Goal: Transaction & Acquisition: Download file/media

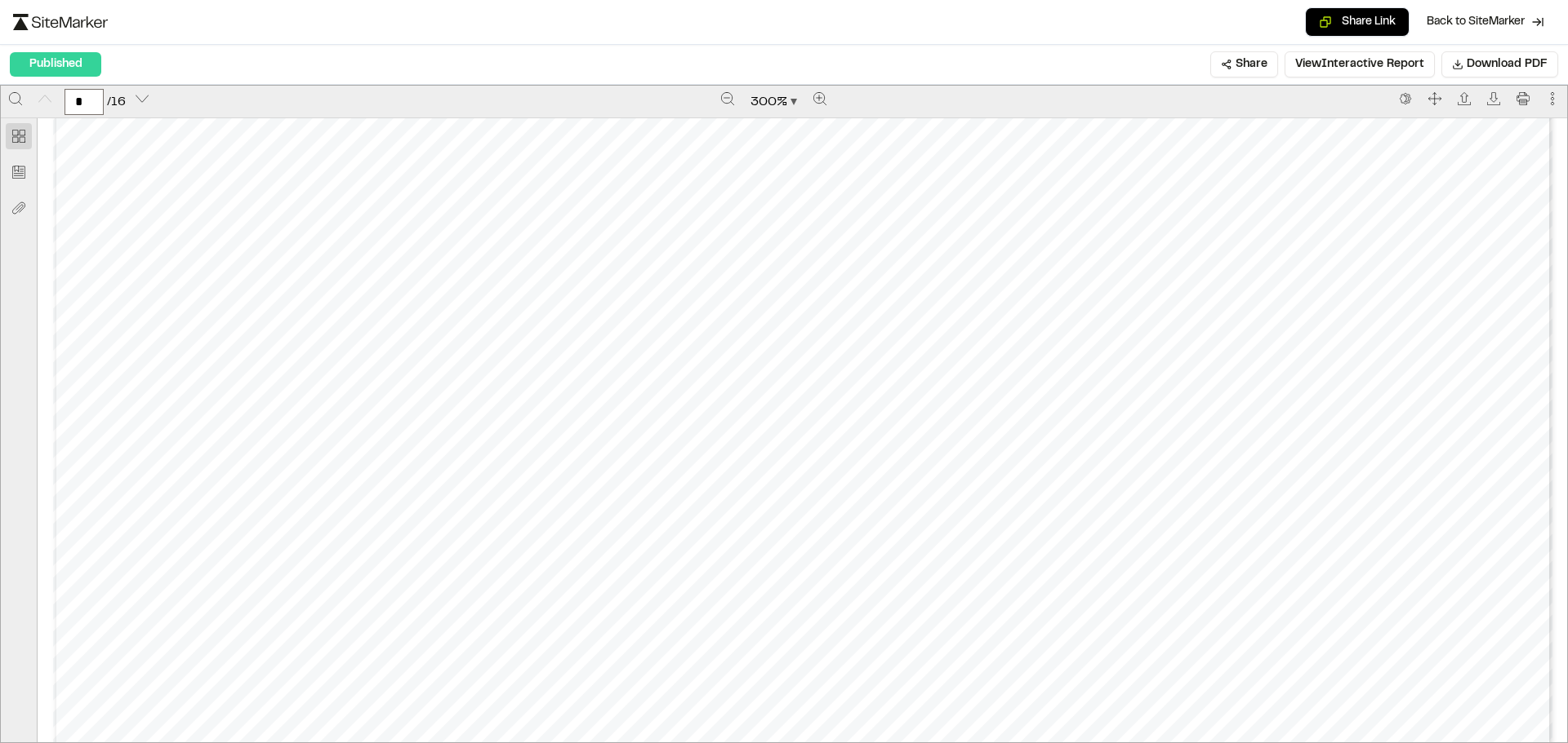
scroll to position [245, 0]
type input "*"
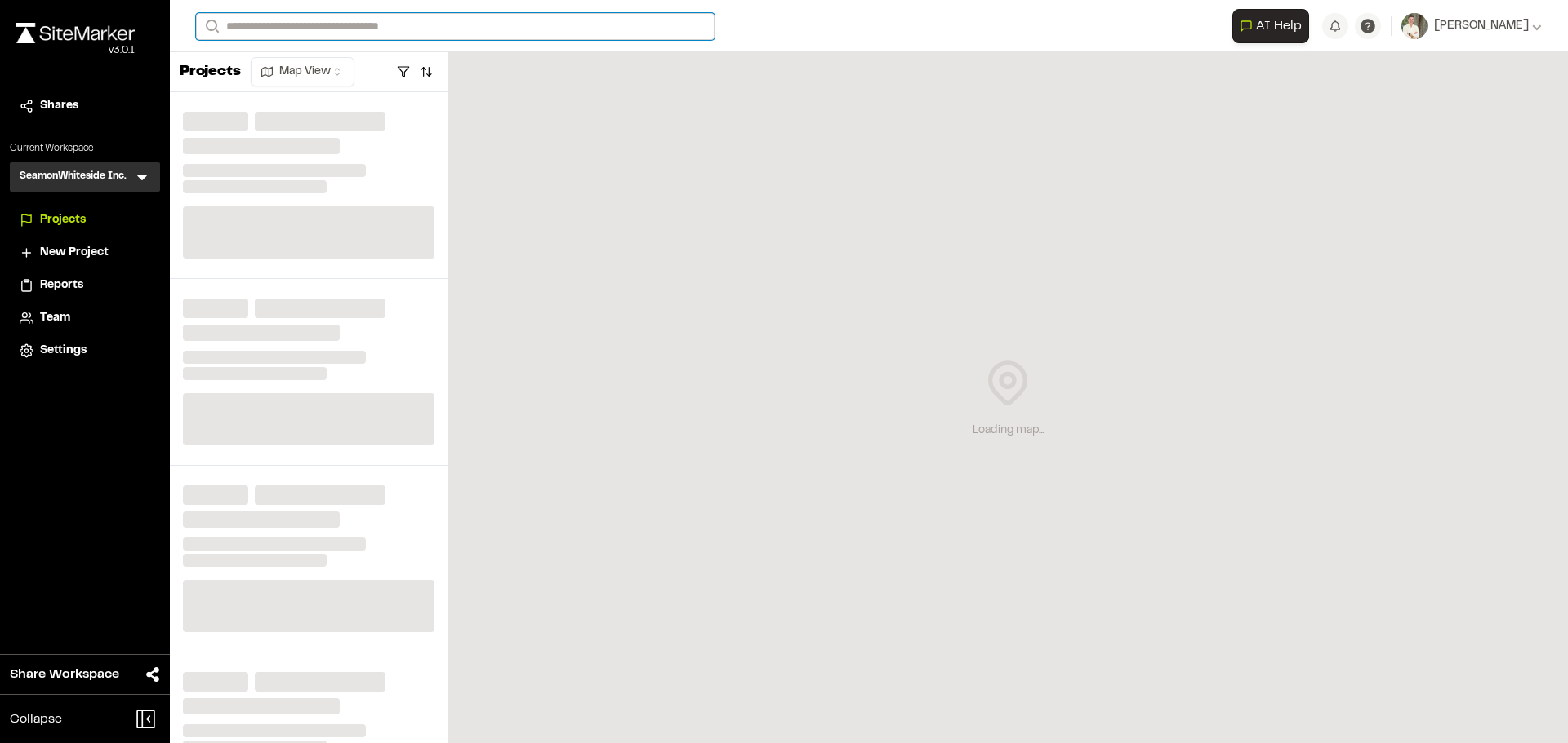
click at [329, 28] on input "Search" at bounding box center [455, 26] width 519 height 27
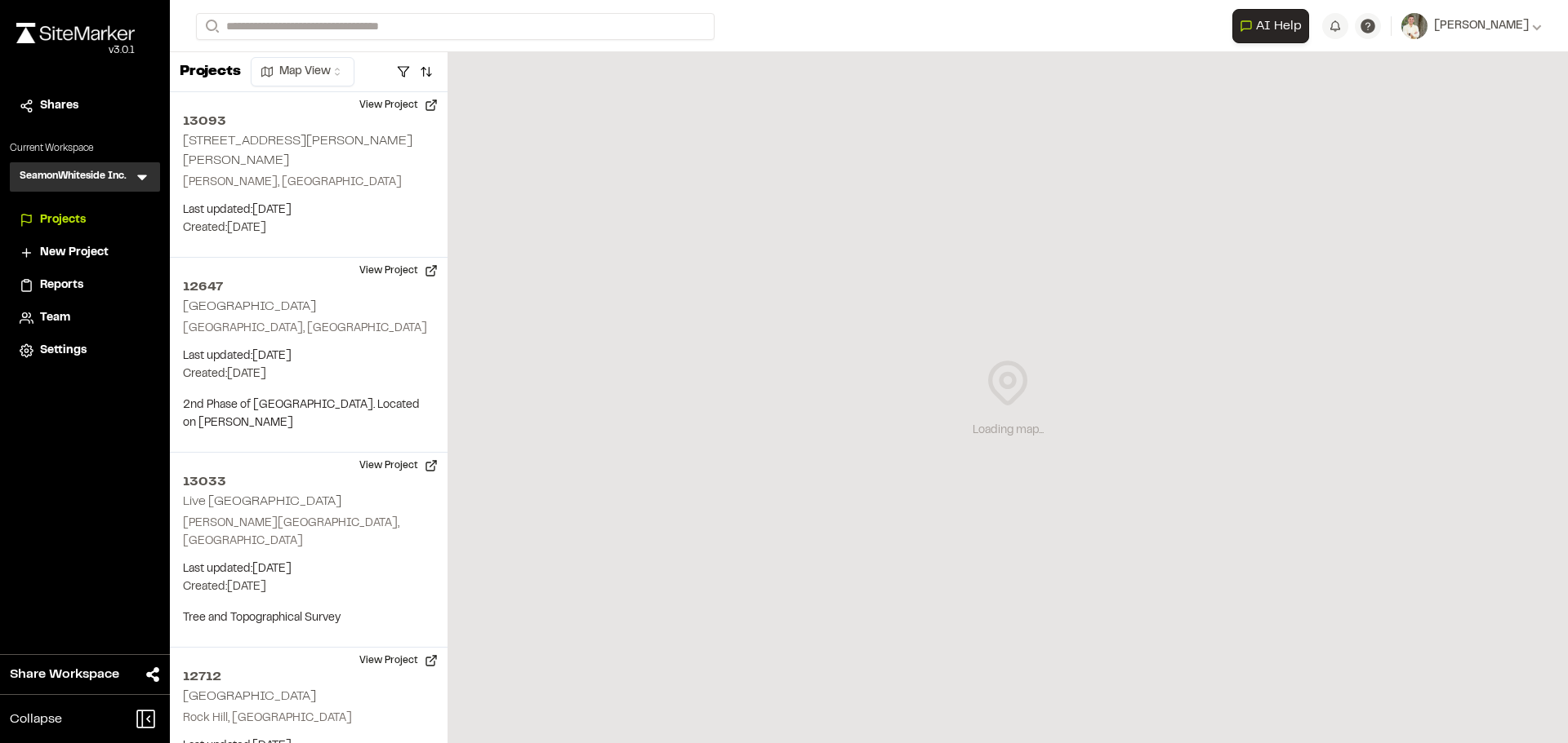
click at [335, 81] on p "PBOP117 Go Dog Nexton" at bounding box center [333, 87] width 253 height 19
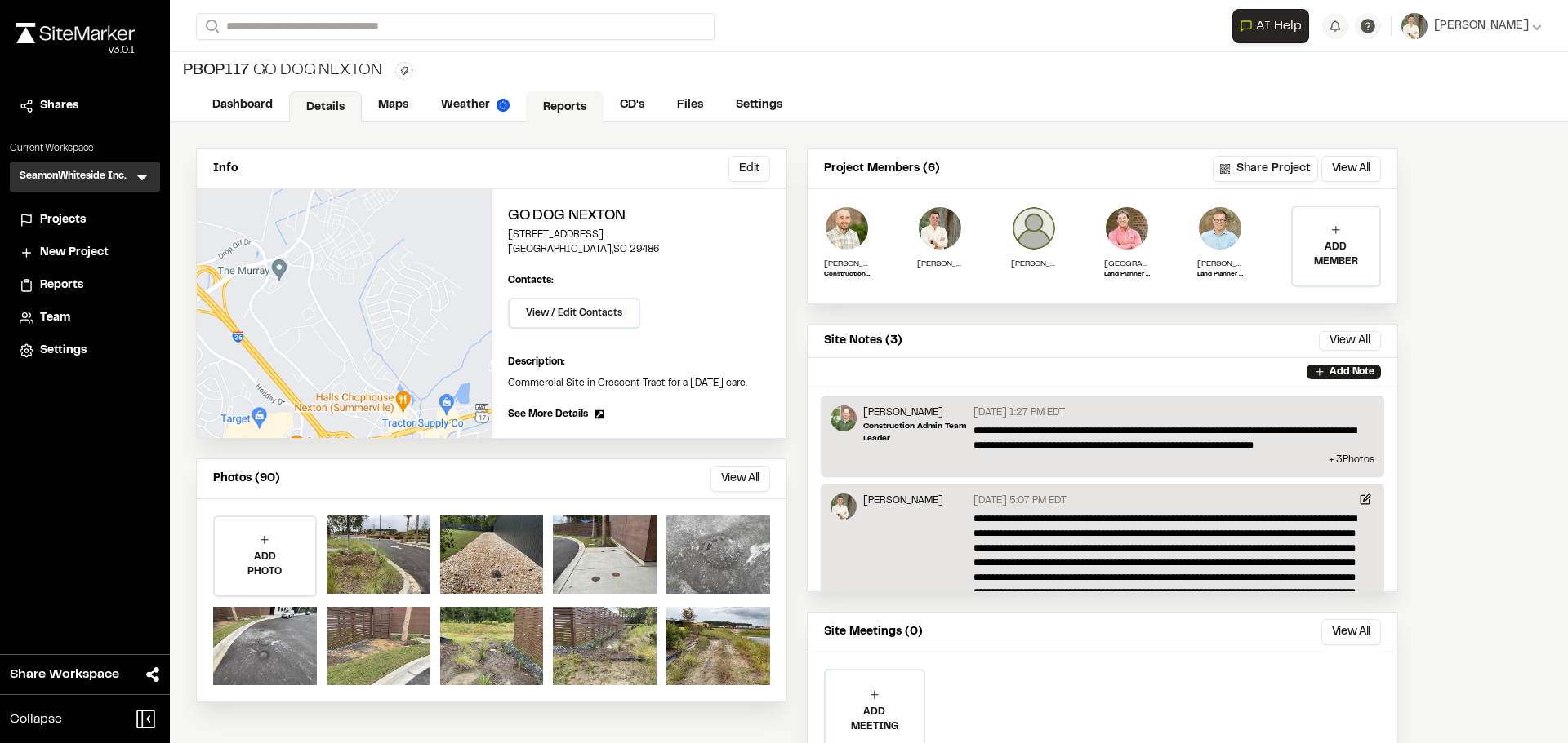
click at [572, 101] on link "Reports" at bounding box center [565, 107] width 78 height 31
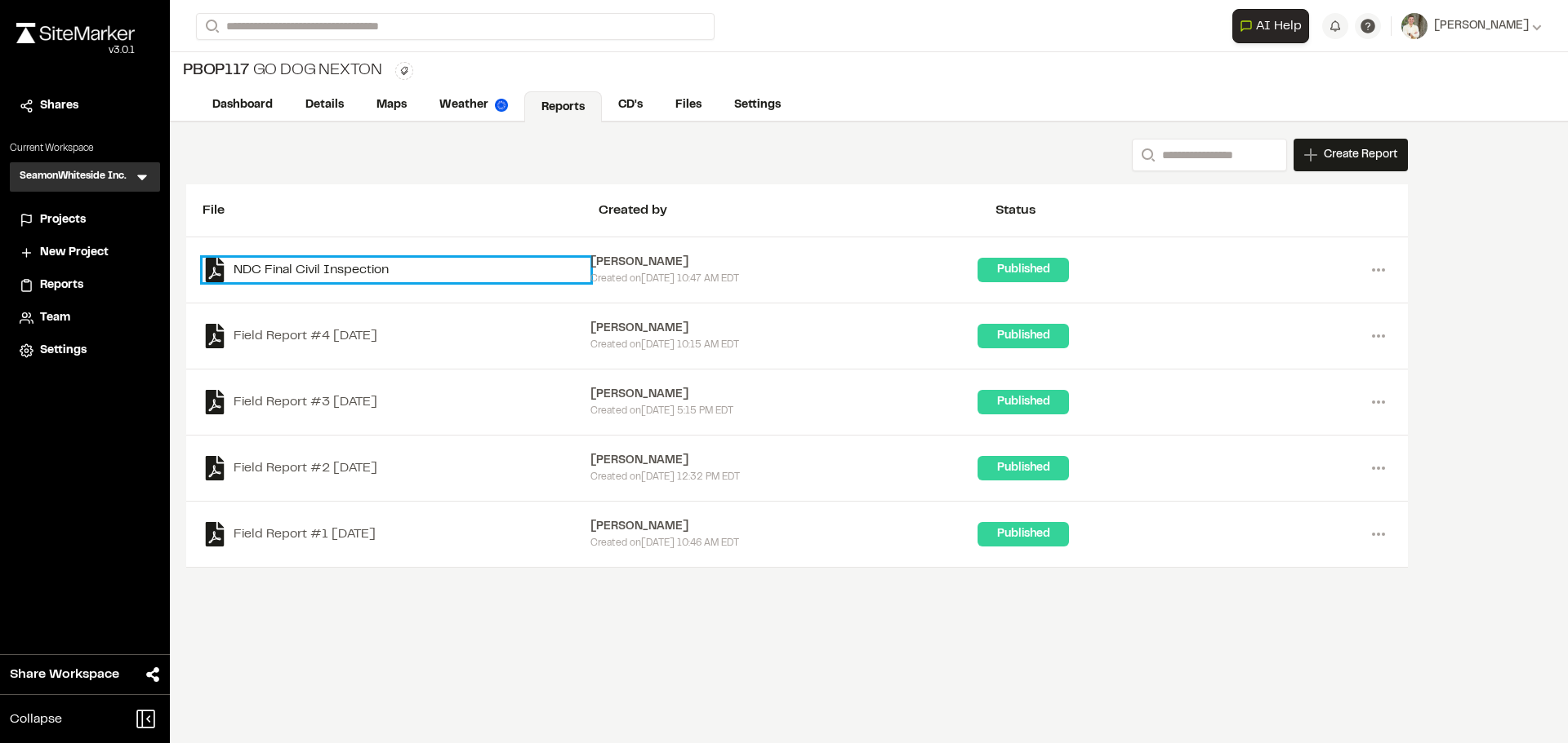
click at [333, 266] on link "NDC Final Civil Inspection" at bounding box center [396, 270] width 388 height 25
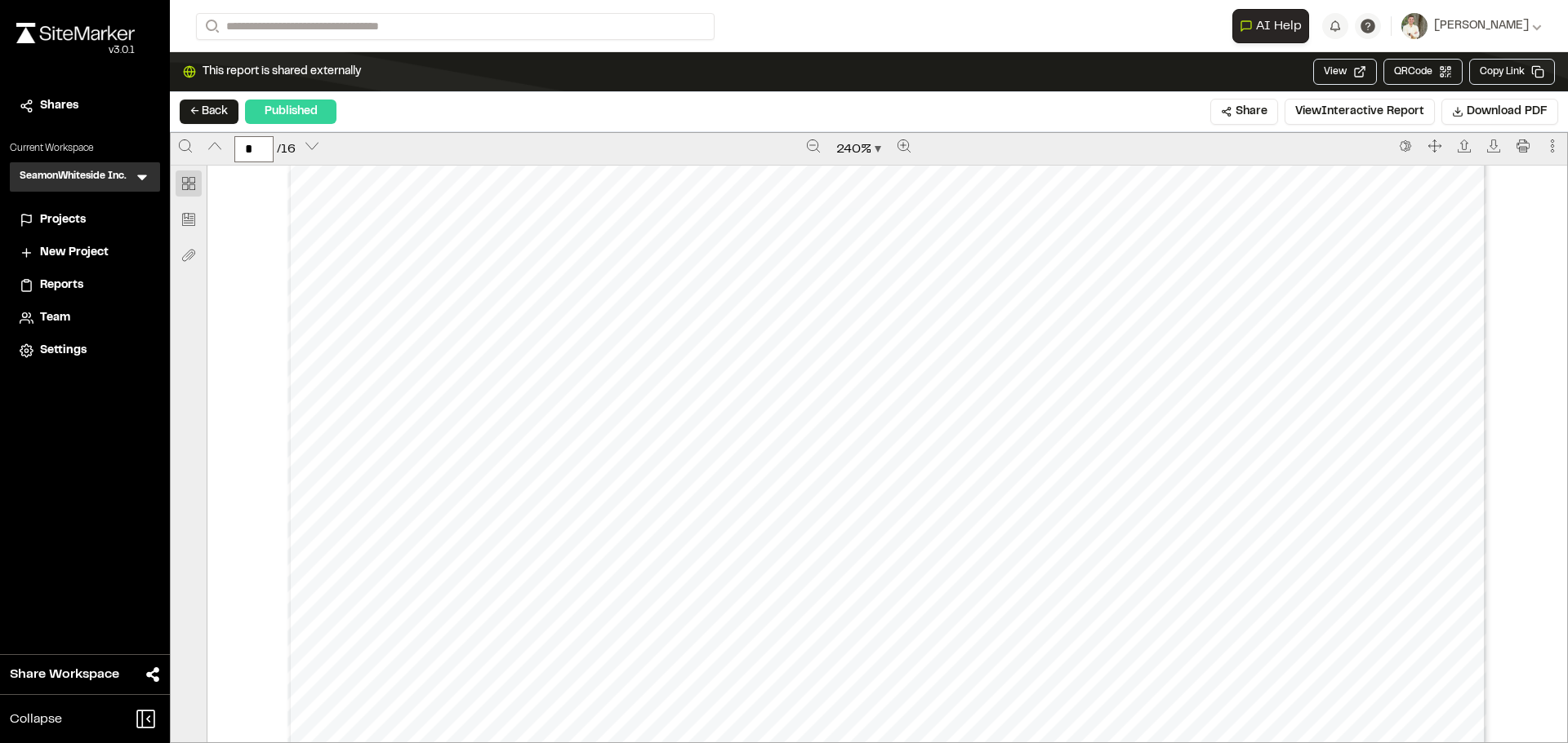
scroll to position [5304, 0]
type input "*"
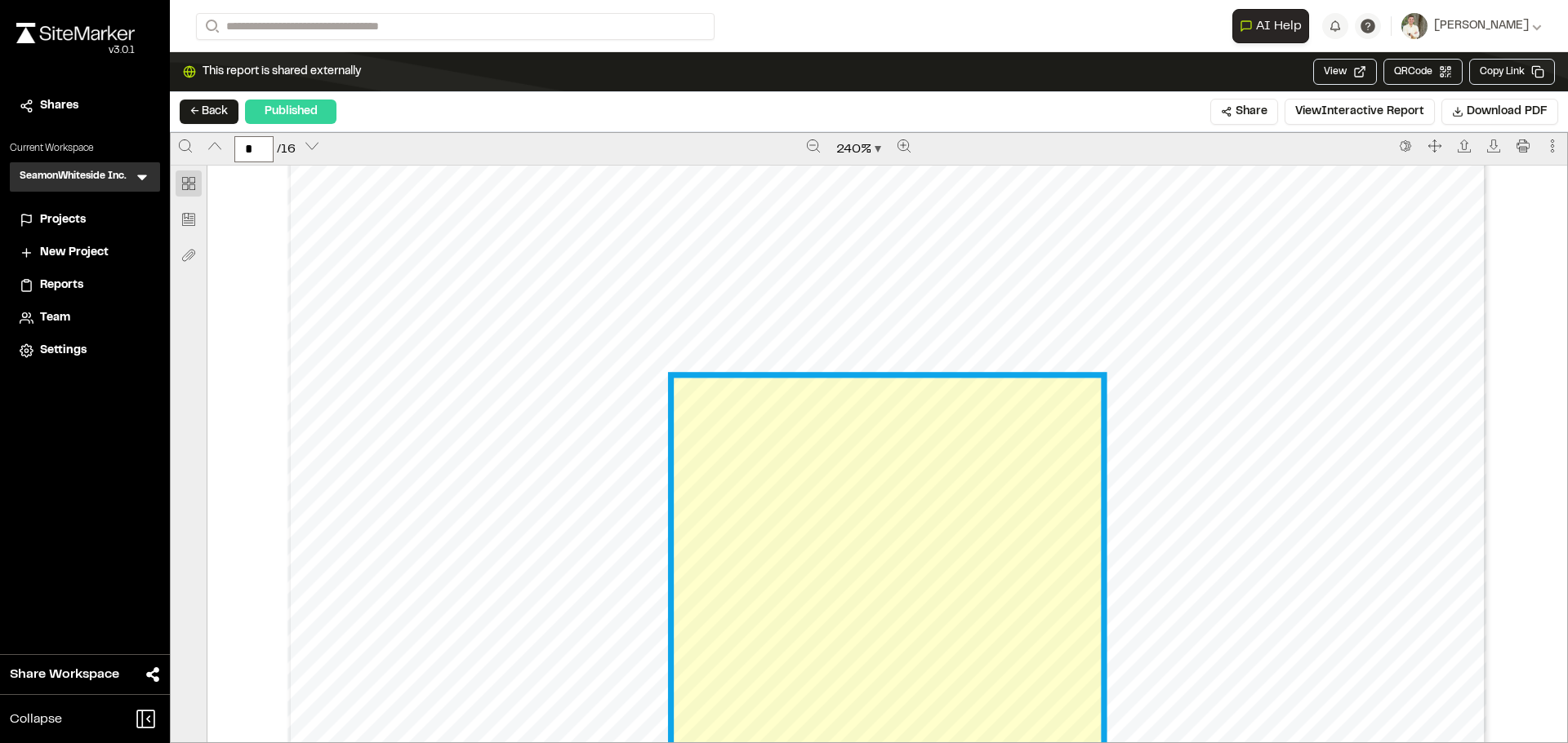
click at [795, 486] on link "Page 5" at bounding box center [887, 608] width 426 height 460
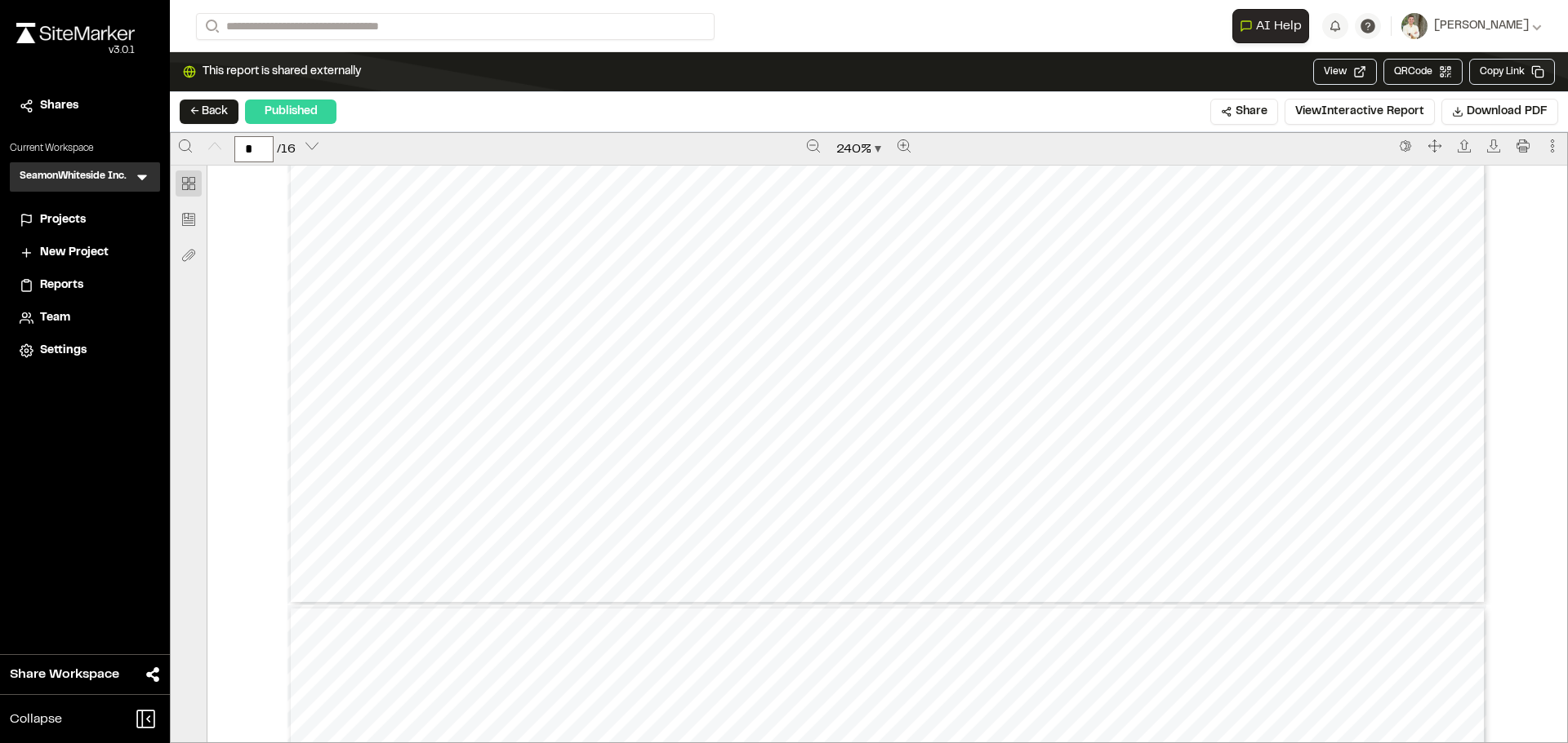
scroll to position [1224, 0]
click at [1476, 100] on button "Download PDF" at bounding box center [1499, 112] width 117 height 26
